Goal: Ask a question

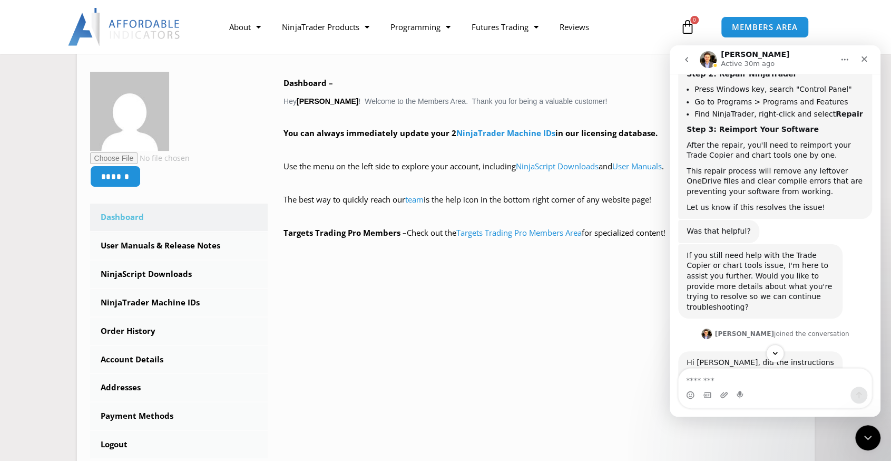
scroll to position [770, 0]
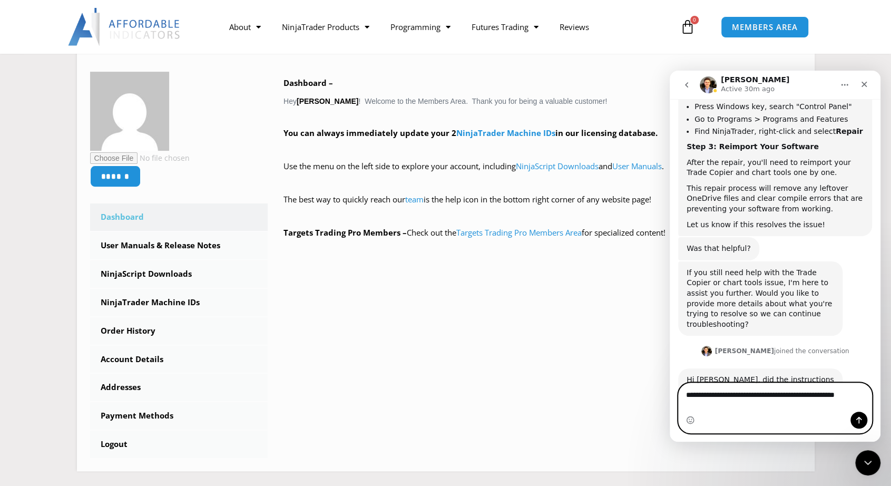
scroll to position [780, 0]
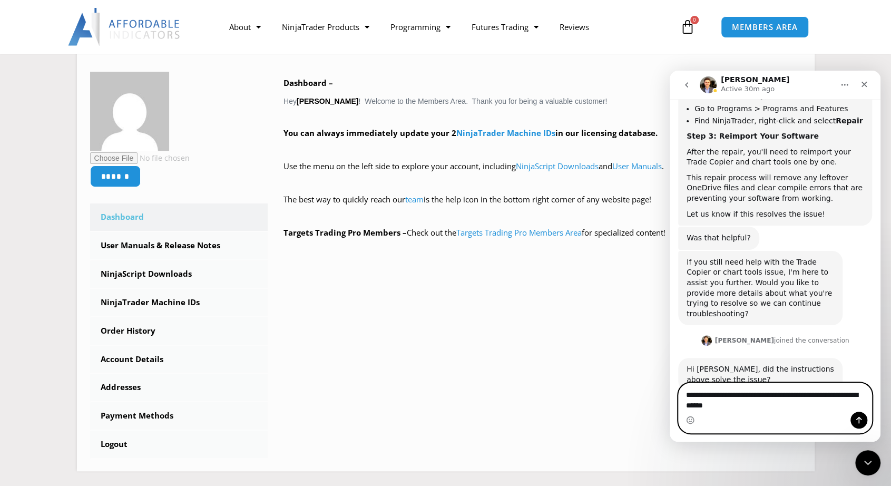
type textarea "**********"
click at [860, 421] on icon "Send a message…" at bounding box center [860, 420] width 6 height 7
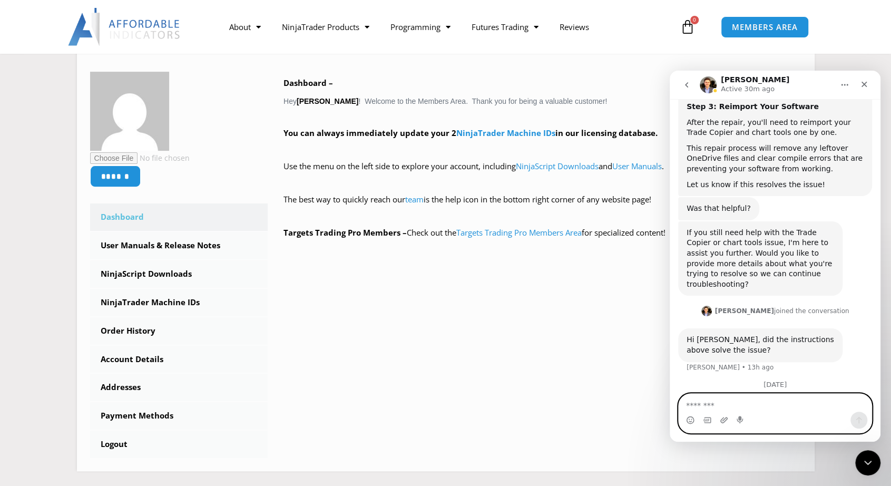
scroll to position [811, 0]
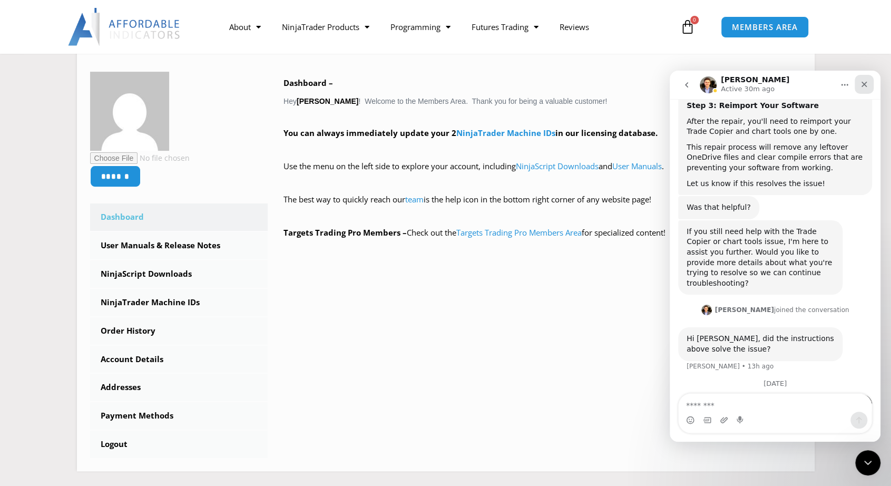
click at [869, 83] on div "Close" at bounding box center [864, 84] width 19 height 19
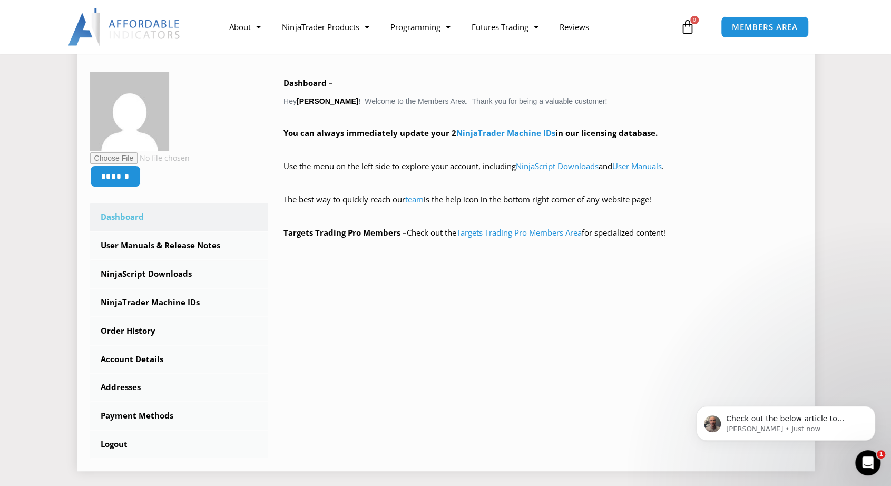
scroll to position [1042, 0]
